Goal: Task Accomplishment & Management: Complete application form

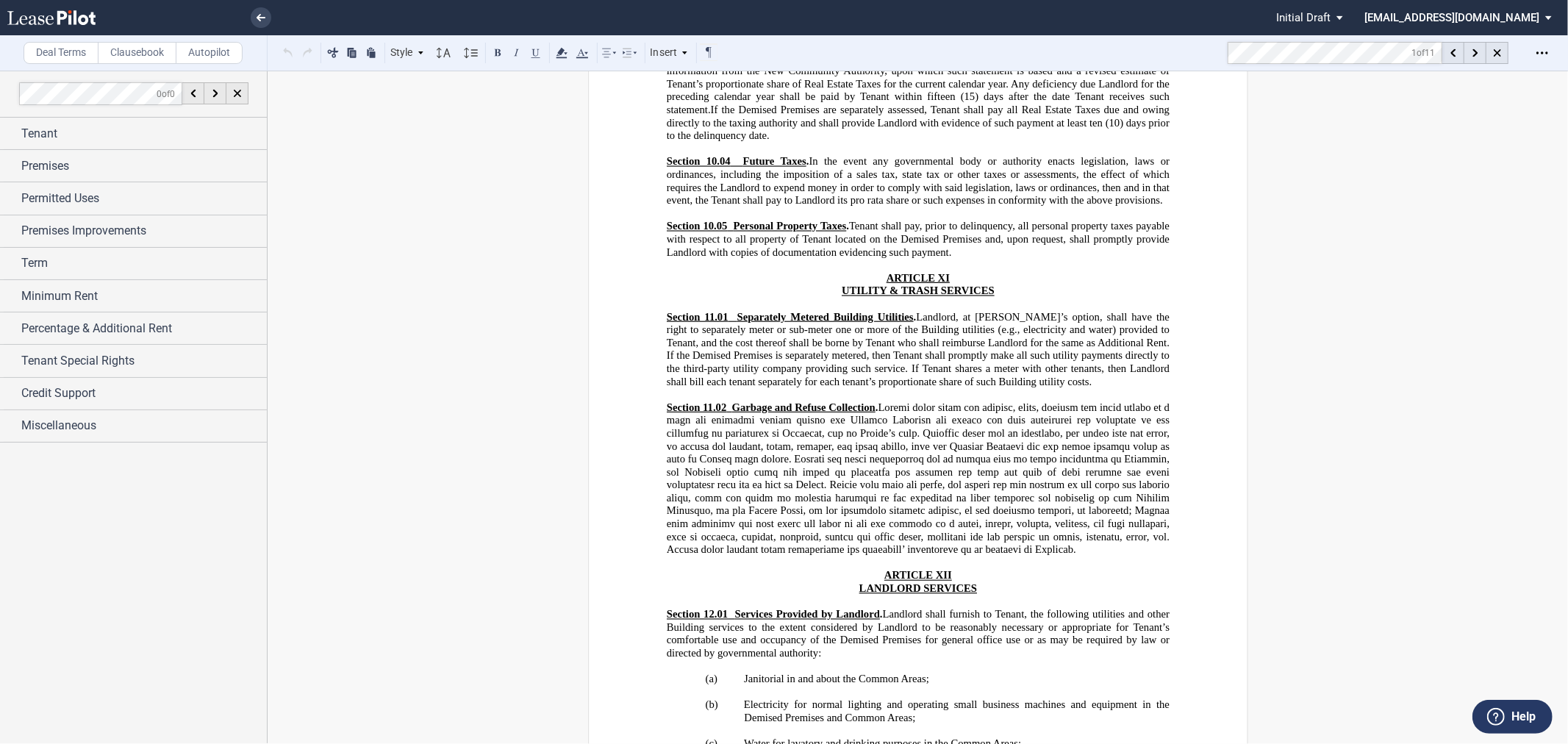
scroll to position [7675, 0]
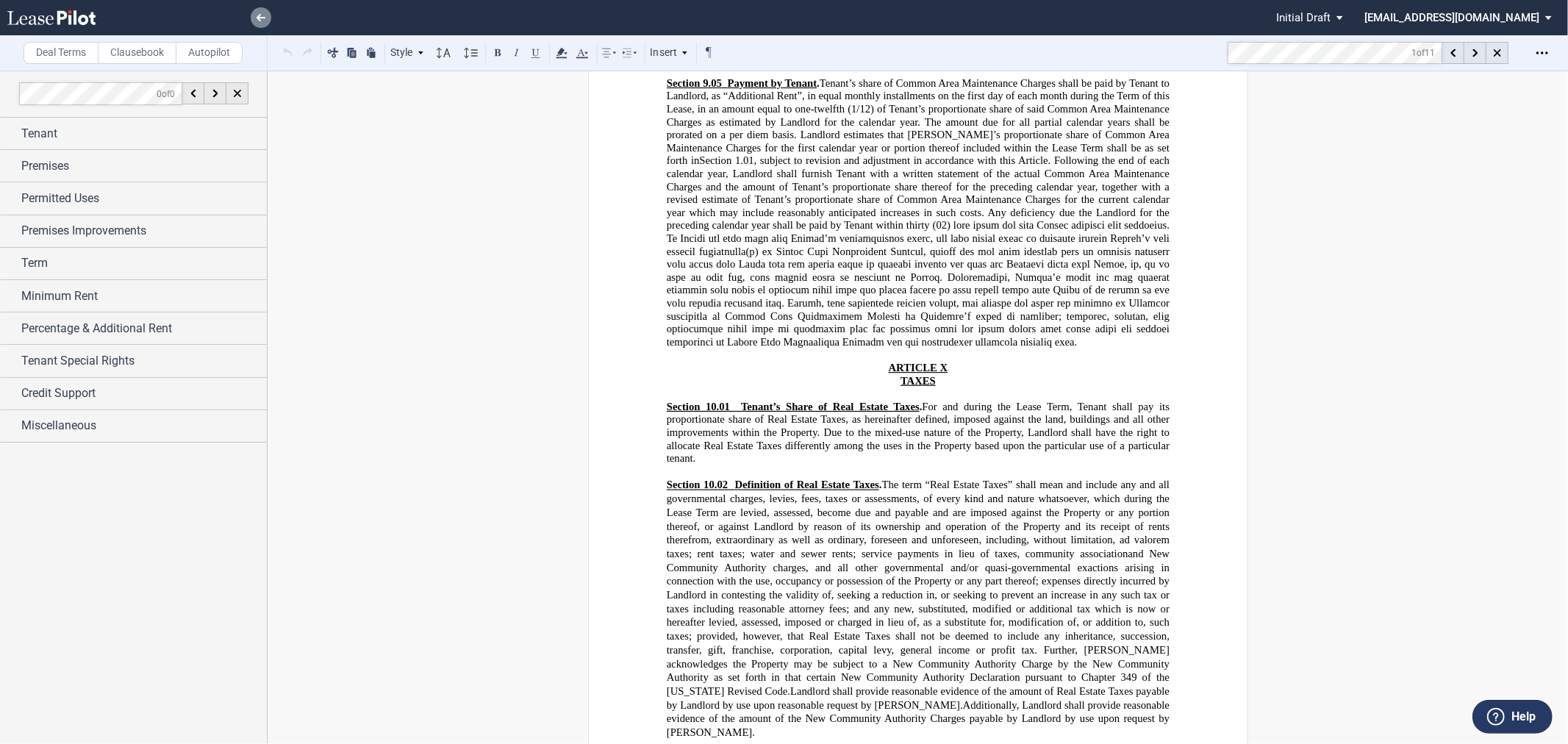
click at [256, 18] on icon at bounding box center [260, 18] width 9 height 8
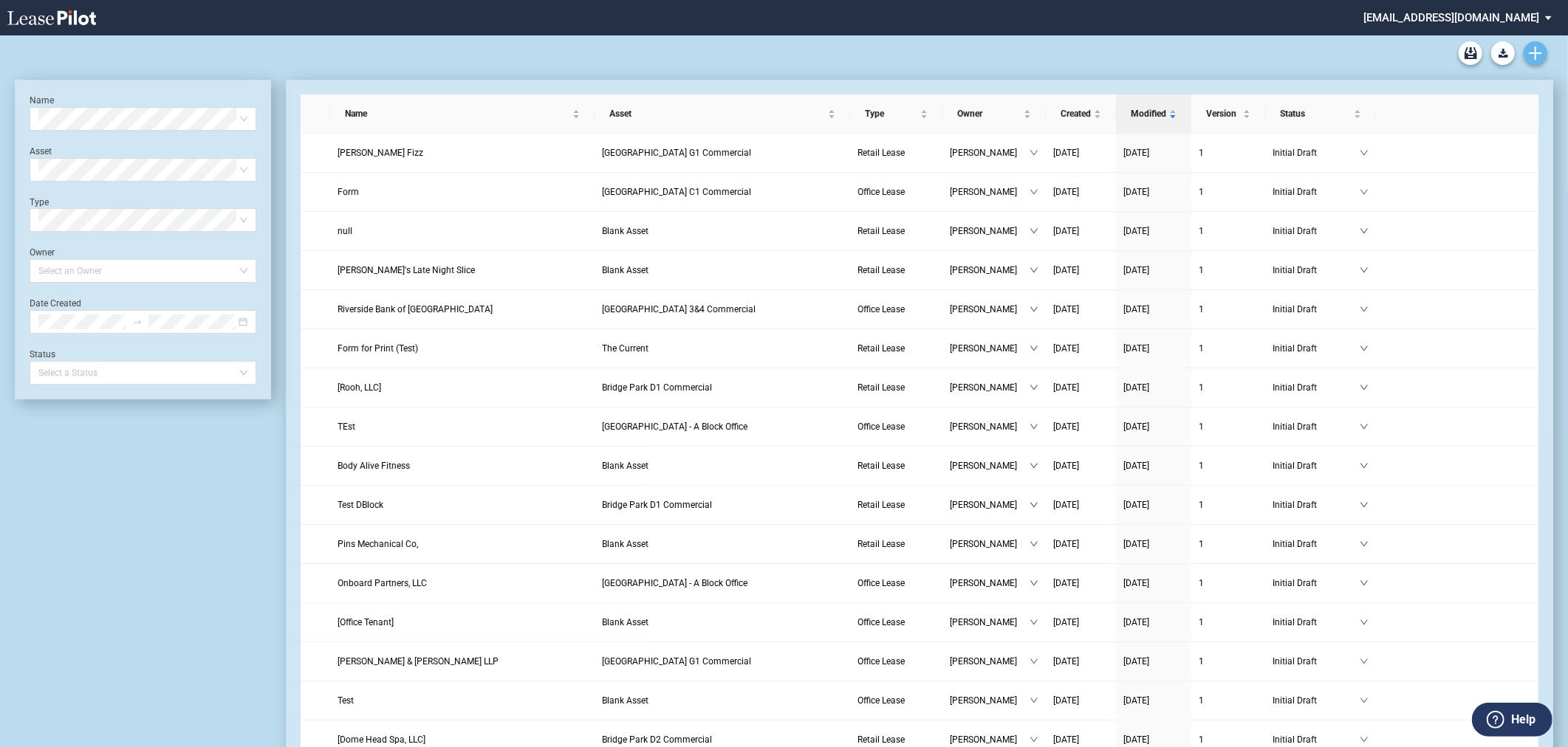
click at [1540, 42] on link "Create new document" at bounding box center [1535, 53] width 24 height 24
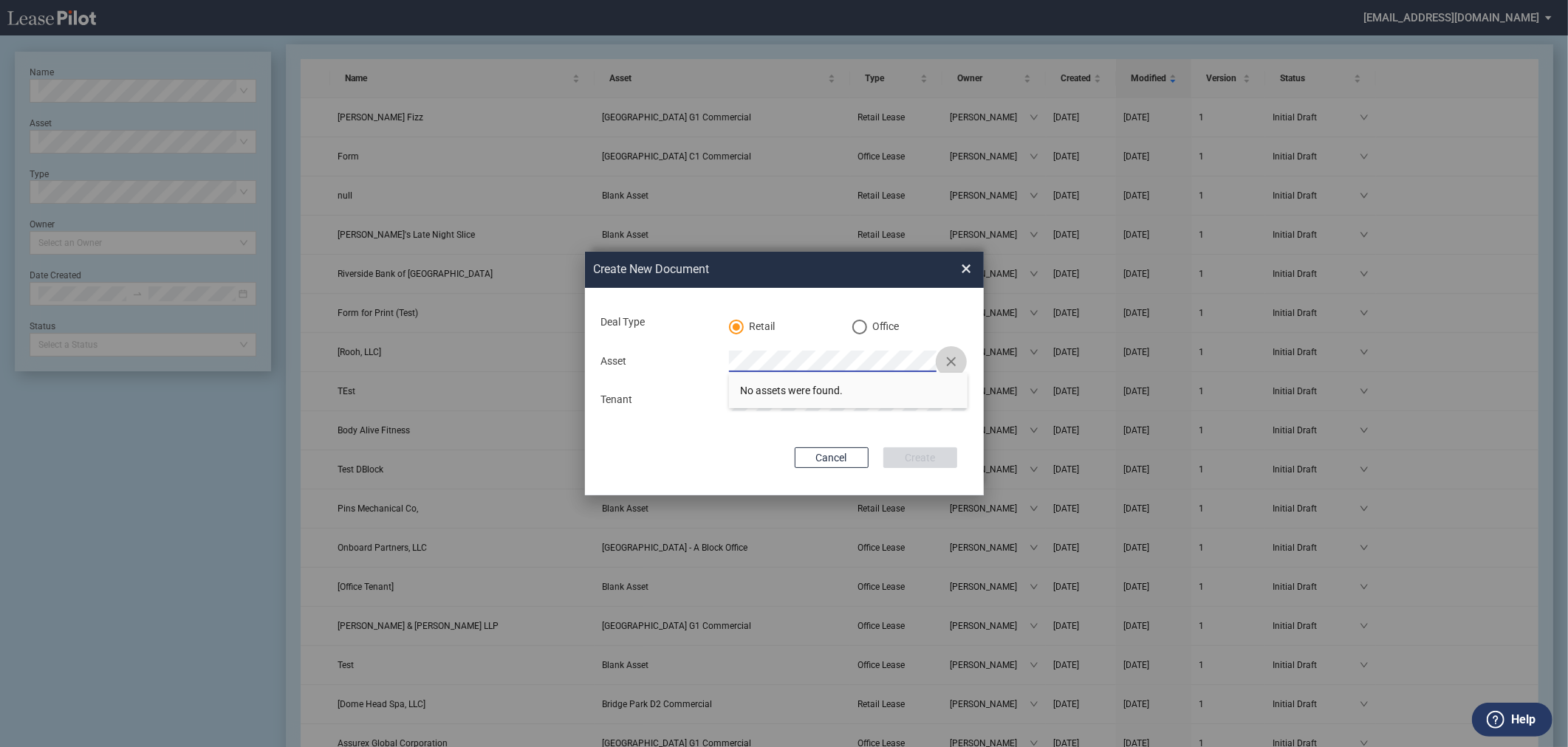
click at [957, 359] on button "Clear" at bounding box center [951, 361] width 22 height 22
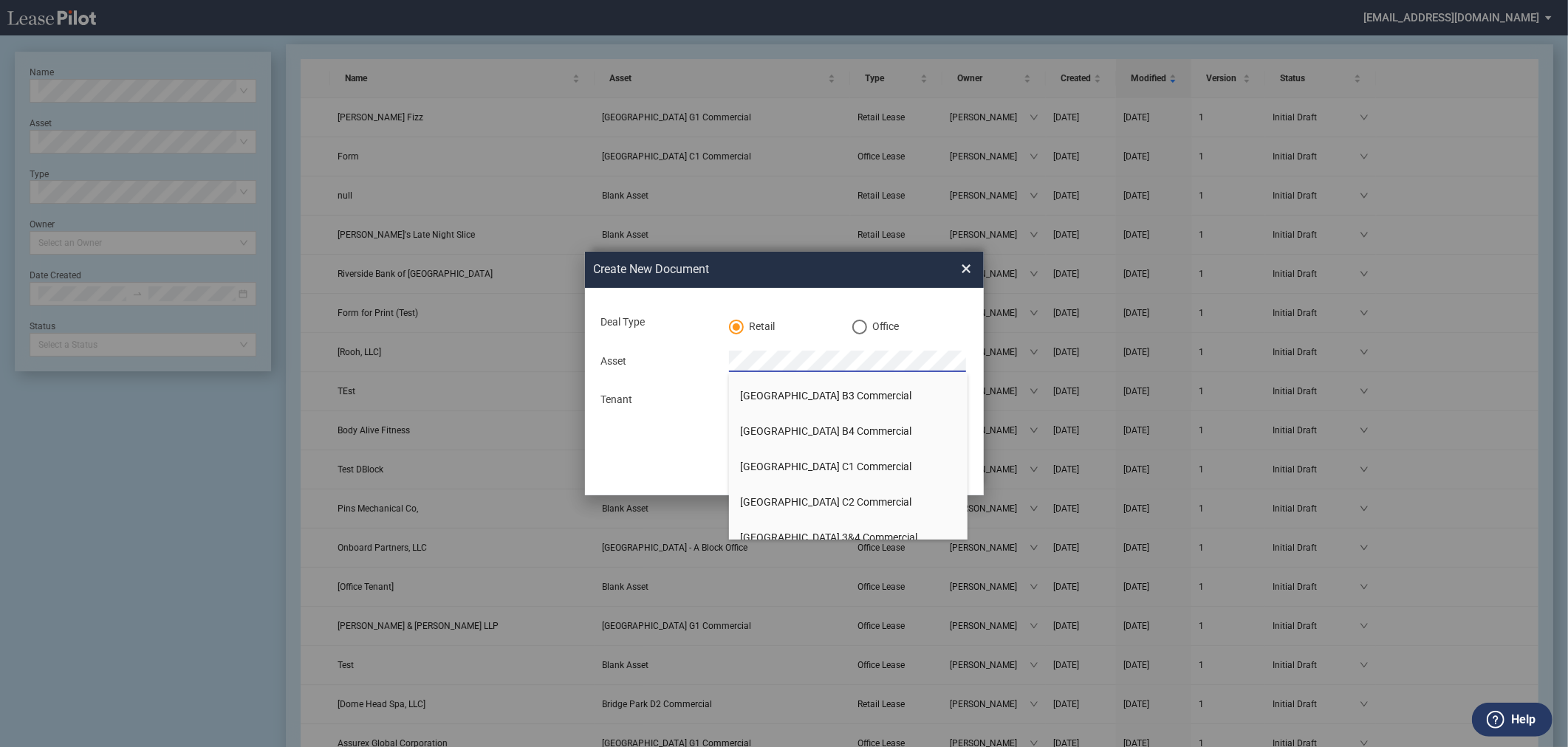
scroll to position [273, 0]
click at [877, 429] on li "Bridge Park D1 Commercial" at bounding box center [847, 436] width 238 height 35
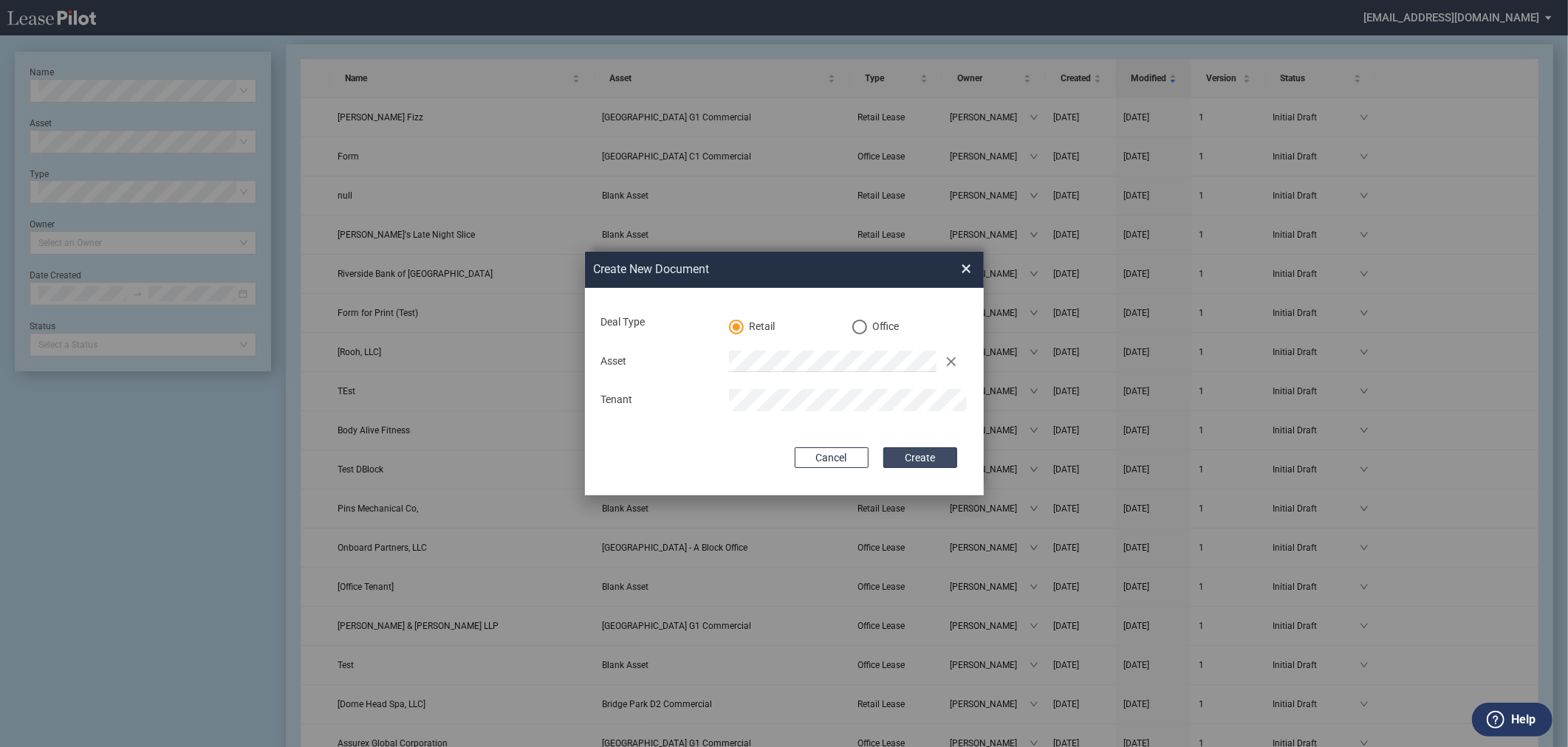
click at [933, 458] on button "Create" at bounding box center [920, 458] width 74 height 21
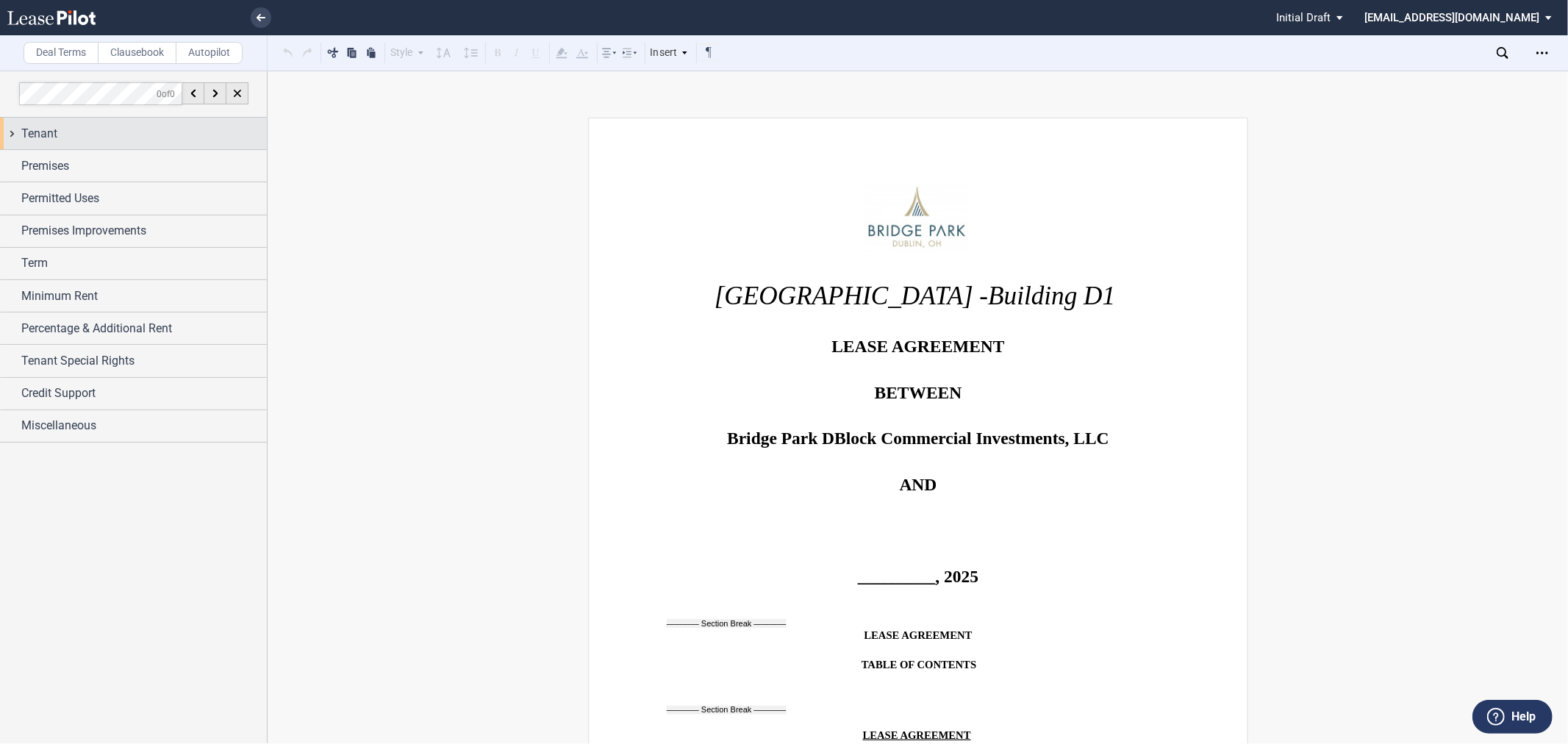
click at [103, 130] on div "Tenant" at bounding box center [145, 133] width 246 height 18
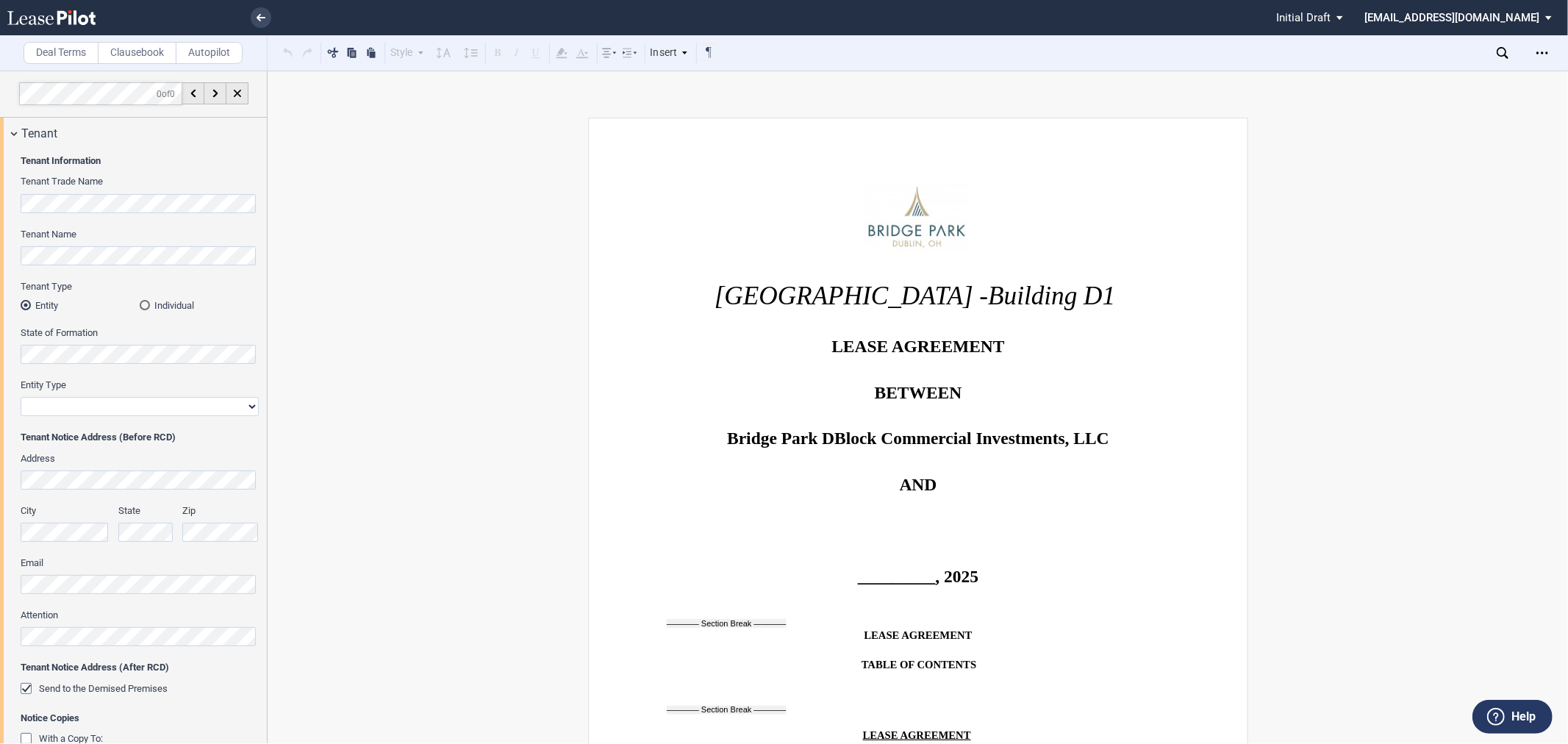
click at [113, 268] on div "Tenant Name" at bounding box center [140, 253] width 238 height 52
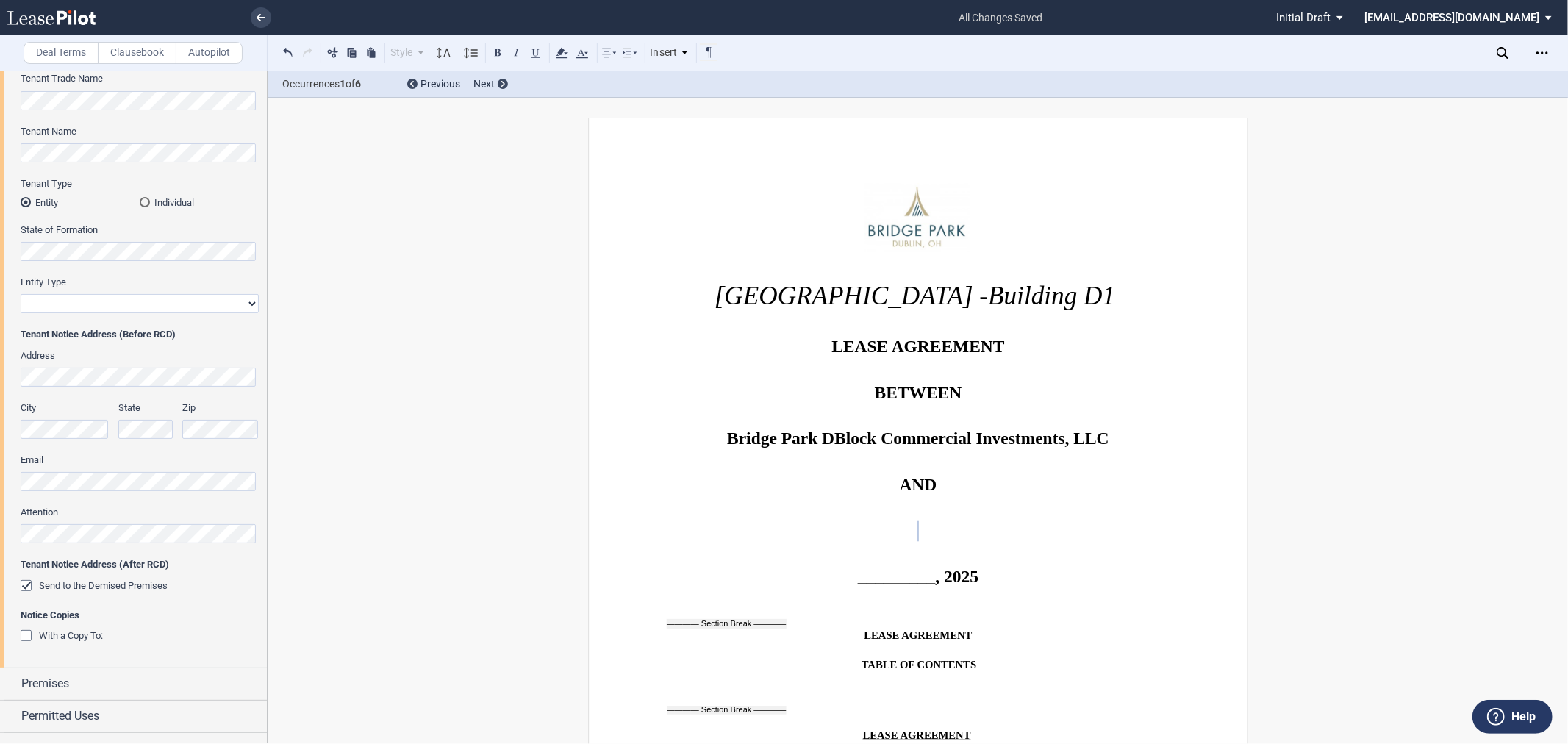
scroll to position [136, 0]
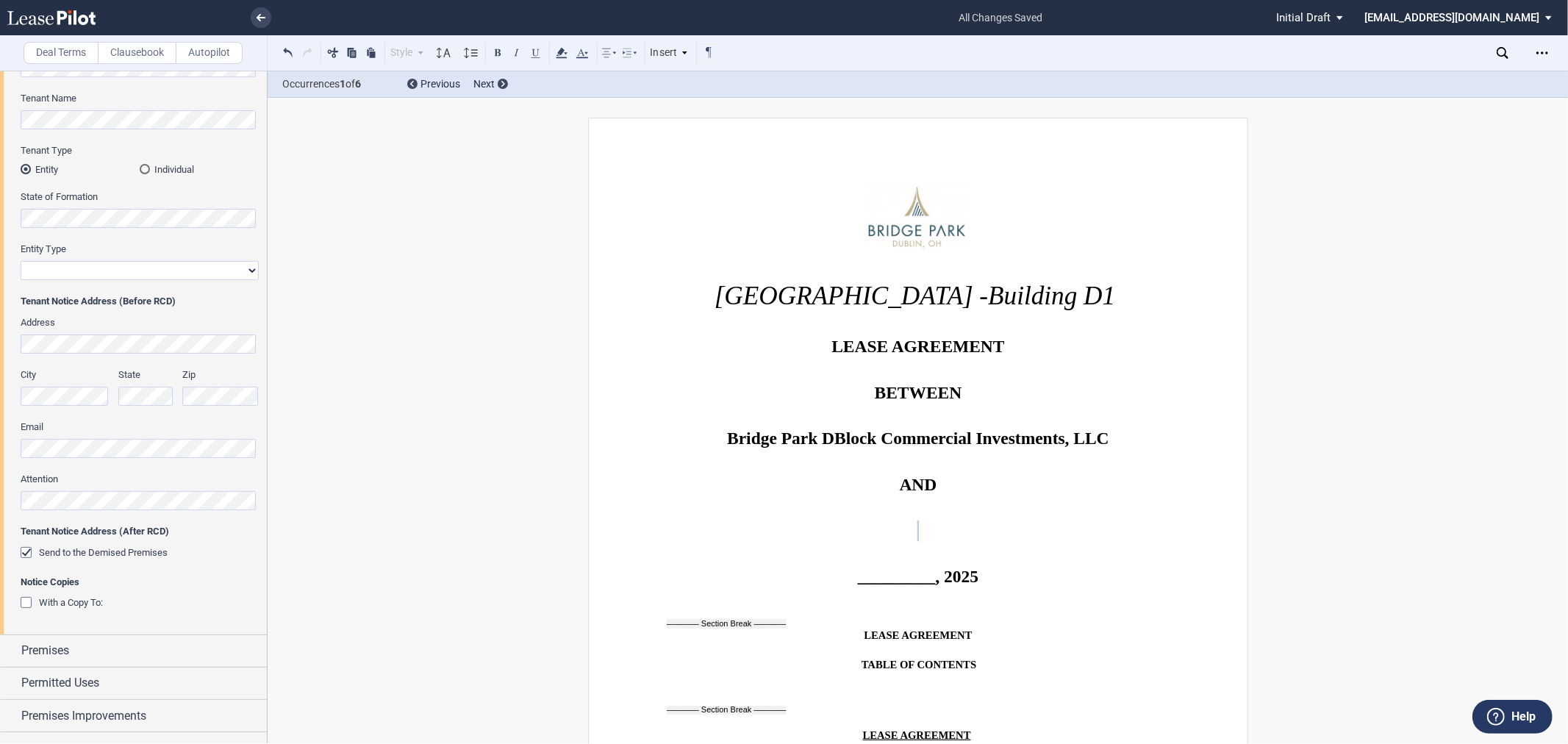
click at [217, 268] on select "Corporation Limited Liability Company General Partnership Limited Partnership O…" at bounding box center [140, 270] width 238 height 19
select select "limited liability company"
click at [21, 261] on select "Corporation Limited Liability Company General Partnership Limited Partnership O…" at bounding box center [140, 270] width 238 height 19
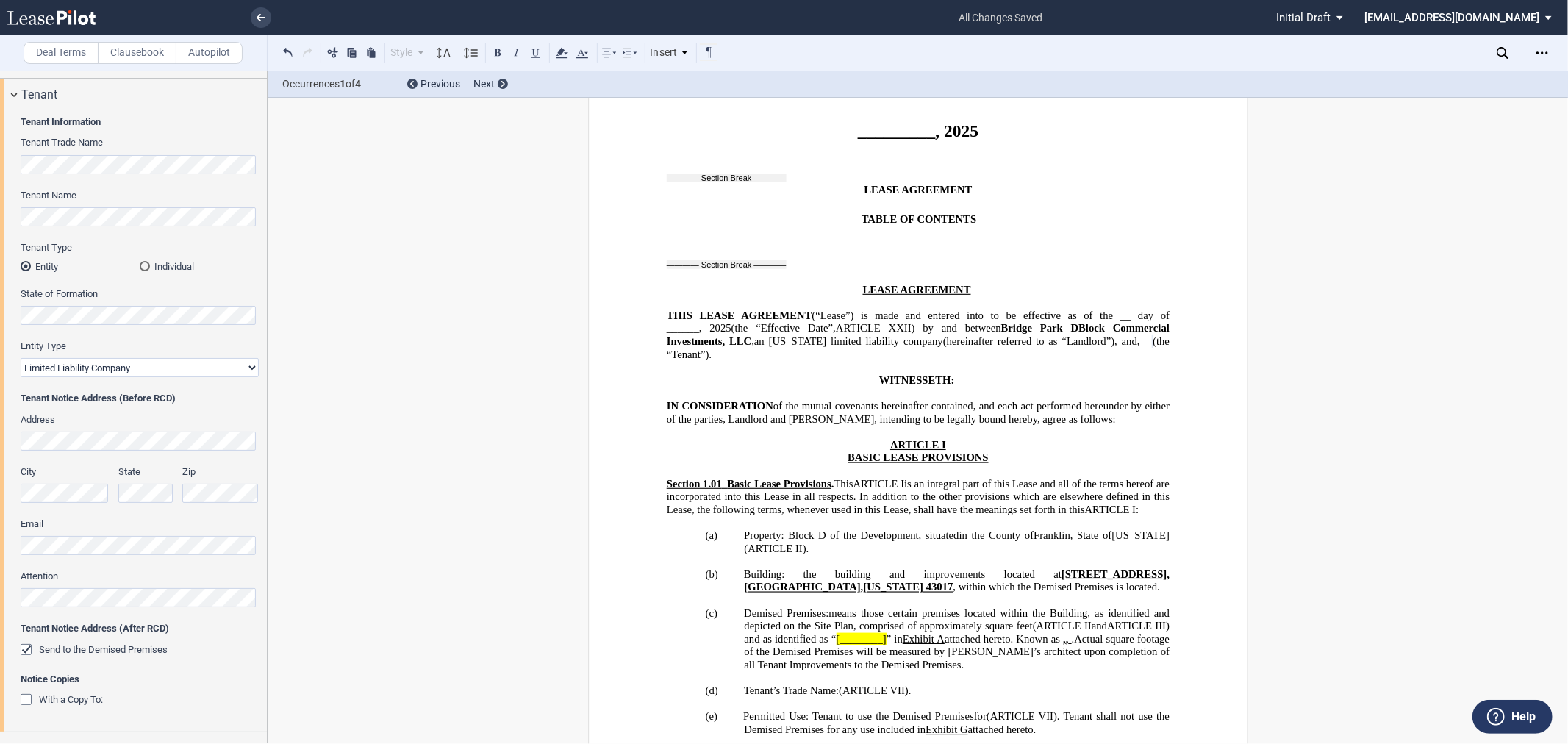
scroll to position [0, 0]
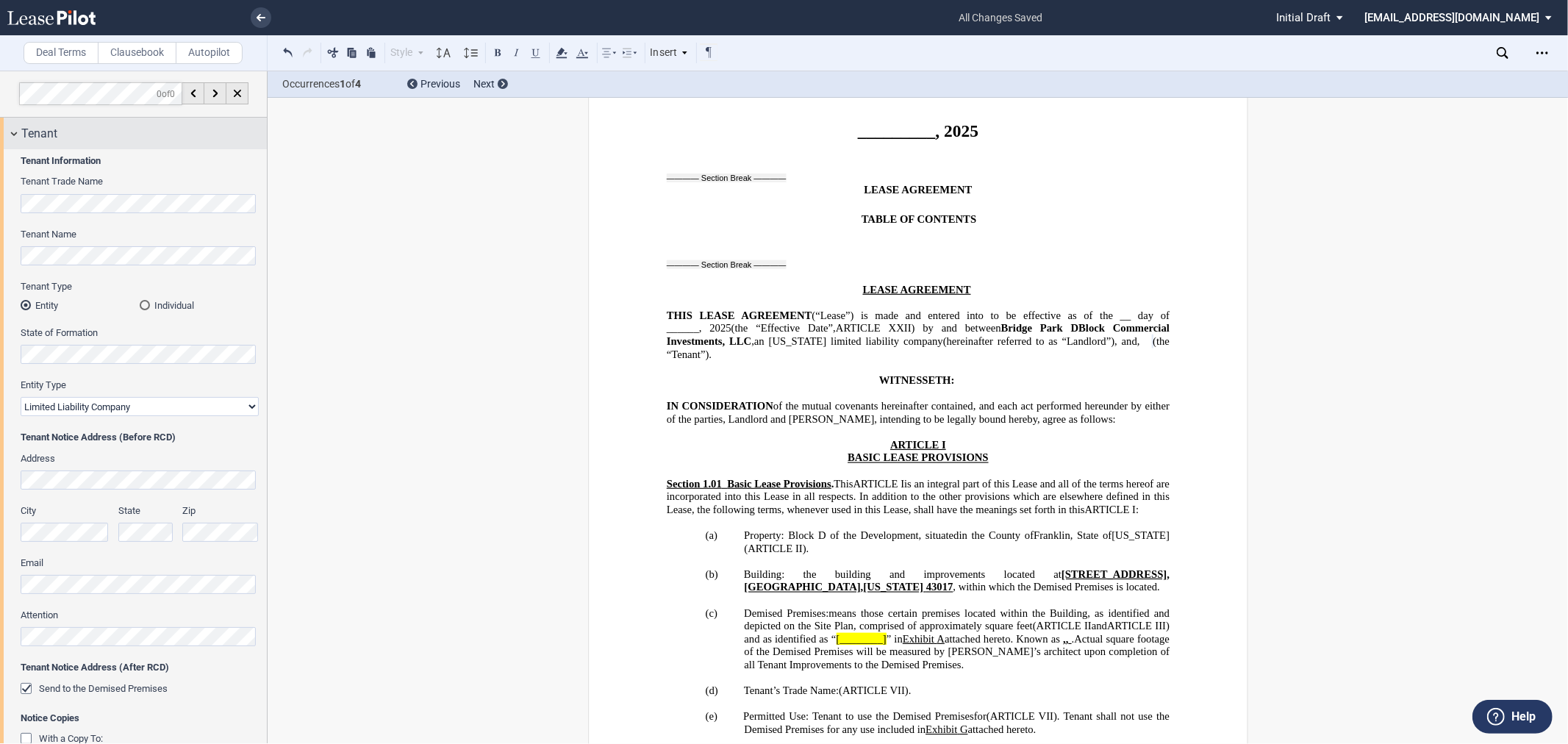
click at [61, 138] on div "Tenant" at bounding box center [145, 133] width 246 height 18
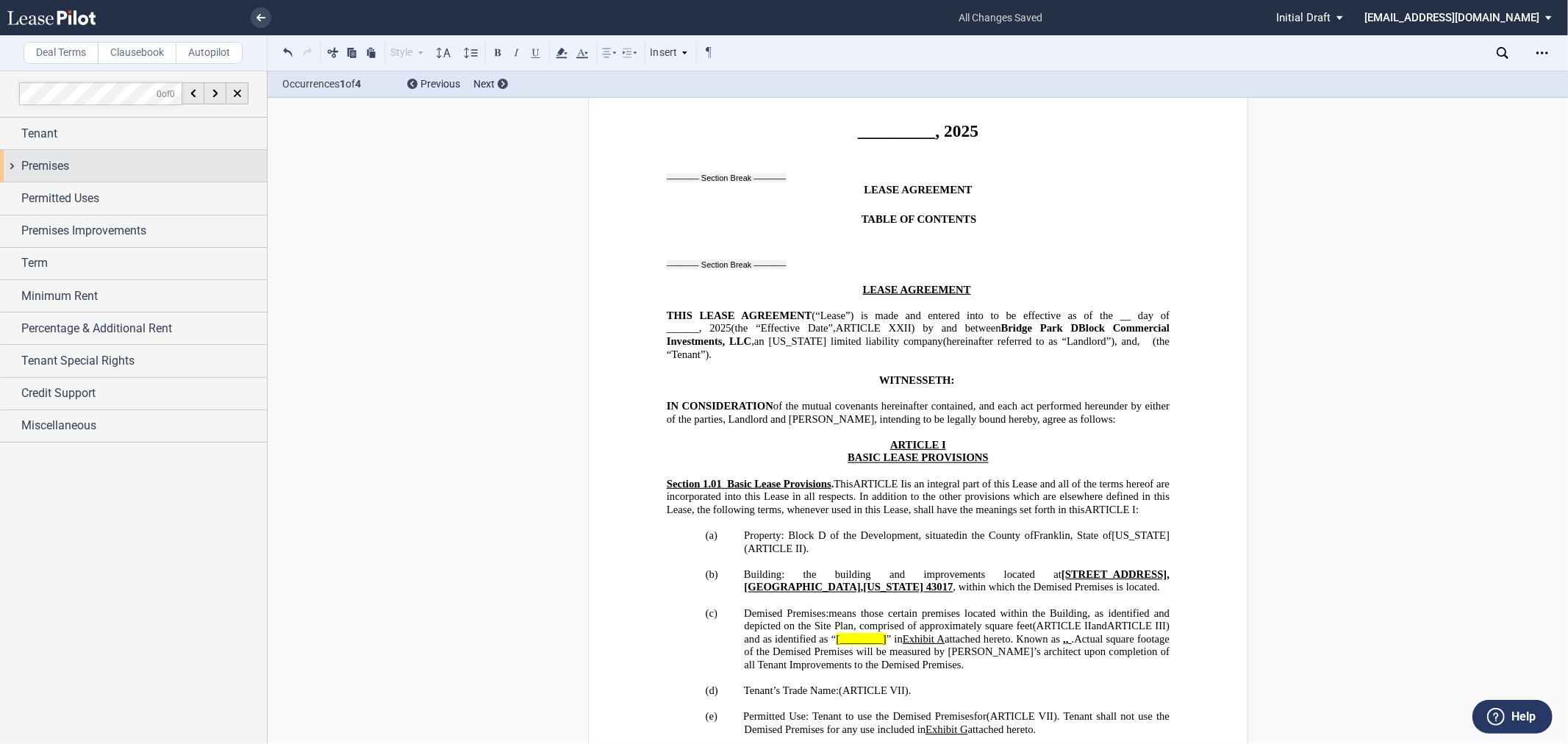
click at [60, 175] on div "Premises" at bounding box center [133, 165] width 267 height 31
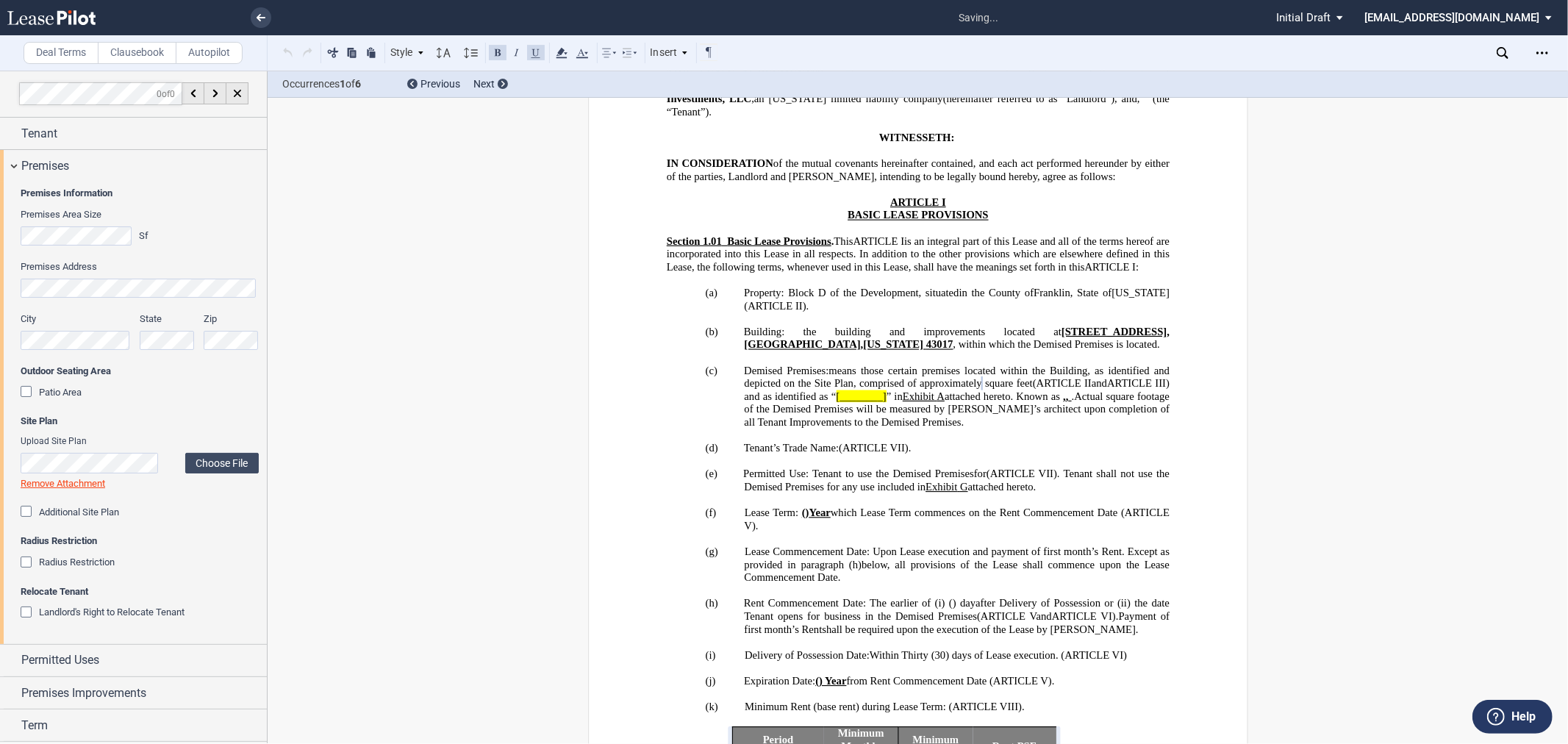
scroll to position [742, 0]
